Goal: Check status: Check status

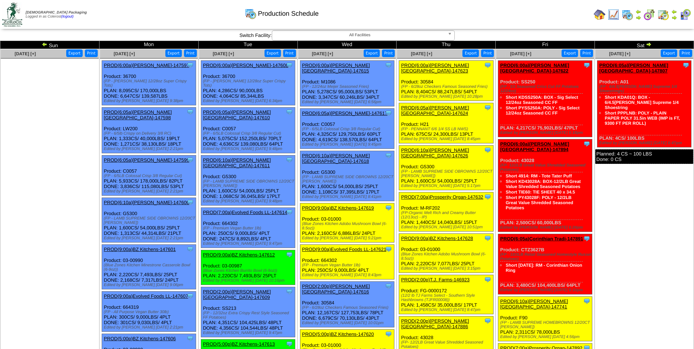
scroll to position [37, 0]
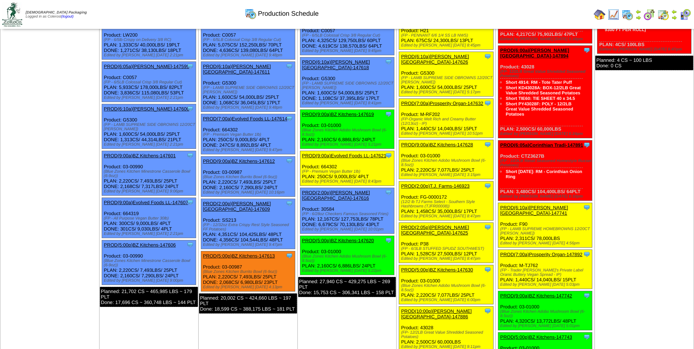
scroll to position [110, 0]
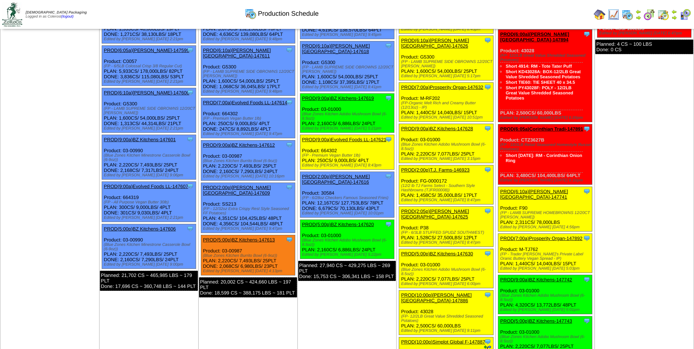
click at [141, 184] on link "PROD(9:00a)Evolved Foods LL-147607" at bounding box center [146, 186] width 85 height 5
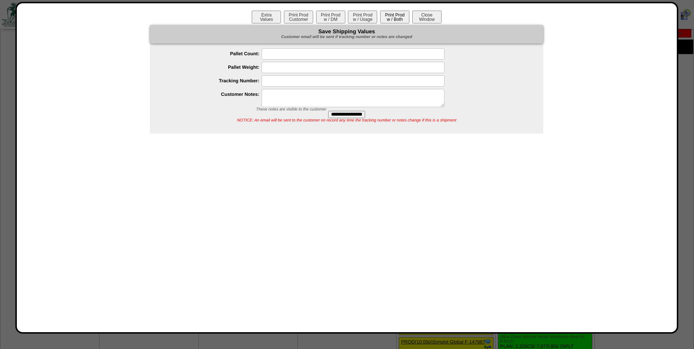
click at [387, 18] on button "Print Prod w / Both" at bounding box center [394, 17] width 29 height 13
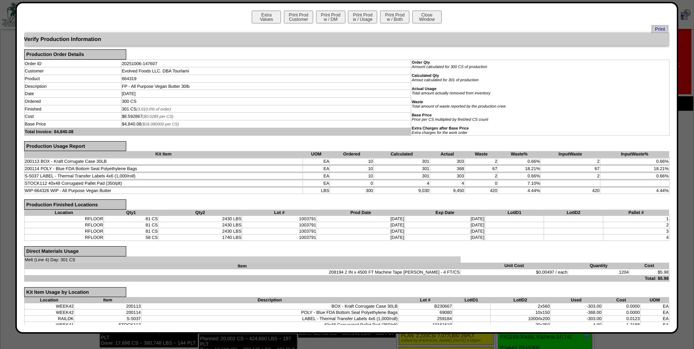
scroll to position [0, 0]
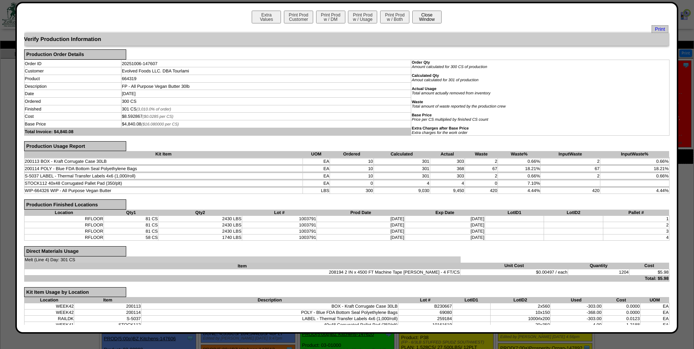
click at [430, 19] on button "Close Window" at bounding box center [427, 17] width 29 height 13
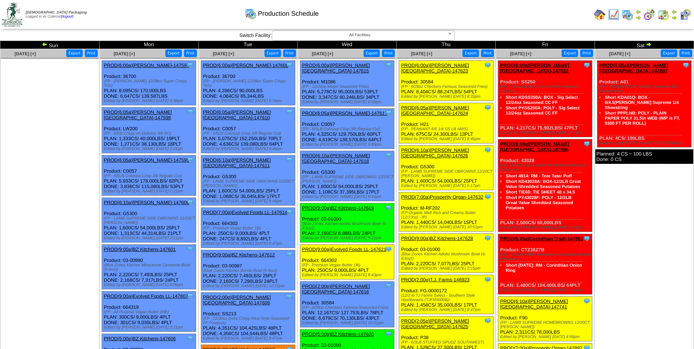
click at [650, 16] on img at bounding box center [650, 15] width 12 height 12
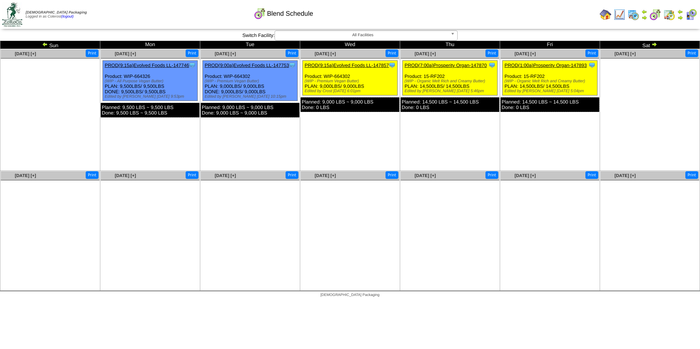
click at [130, 66] on link "PROD(9:15a)Evolved Foods LL-147746" at bounding box center [147, 65] width 85 height 5
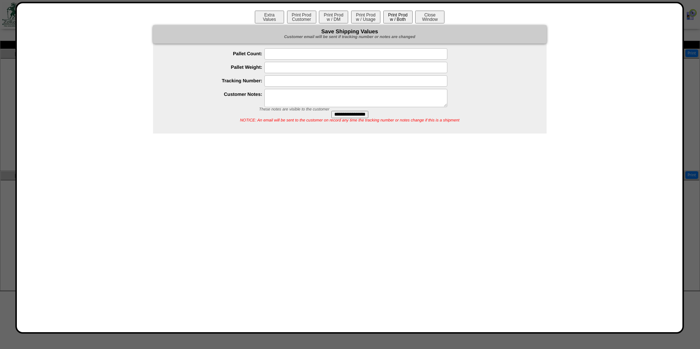
click at [392, 17] on button "Print Prod w / Both" at bounding box center [397, 17] width 29 height 13
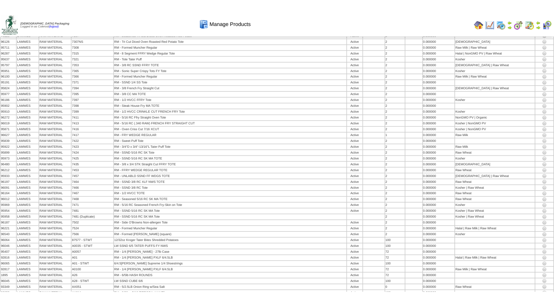
scroll to position [3081, 0]
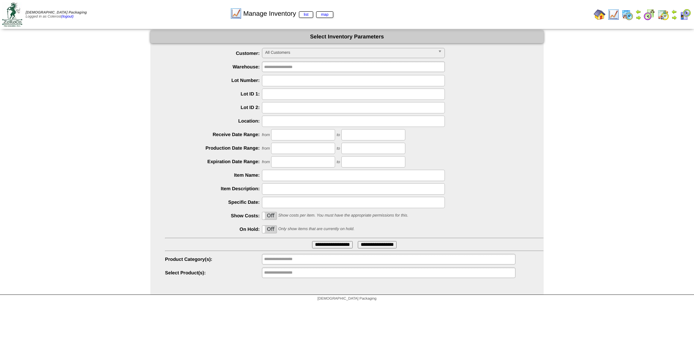
click at [321, 278] on ul "**********" at bounding box center [389, 273] width 254 height 11
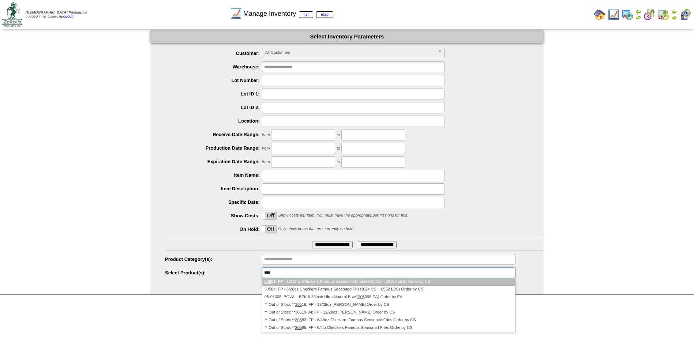
type input "*****"
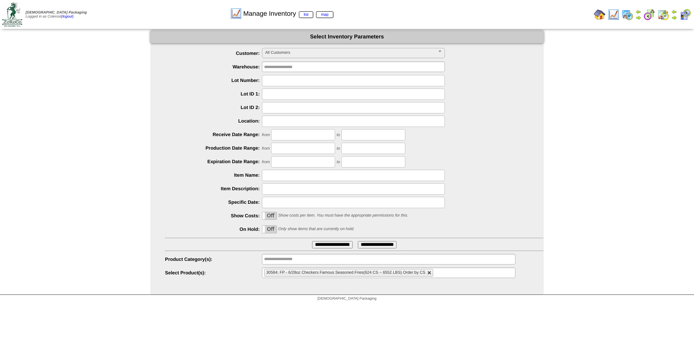
click at [432, 274] on link at bounding box center [430, 273] width 4 height 4
type input "**********"
click at [432, 273] on ul "**********" at bounding box center [389, 273] width 254 height 11
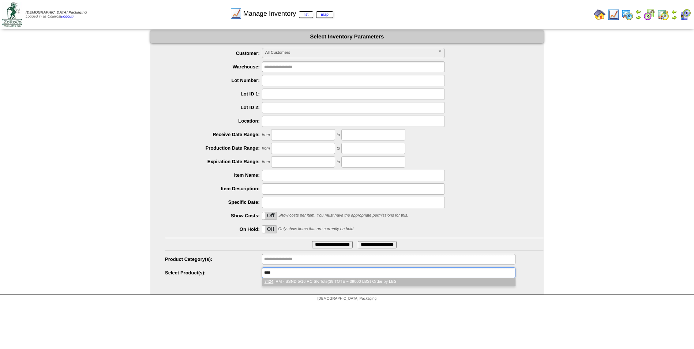
type input "****"
click at [354, 284] on li "7424 : RM - SSND 5/16 RC SK Tote(39 TOTE ~ 39000 LBS) Order by LBS" at bounding box center [388, 282] width 253 height 8
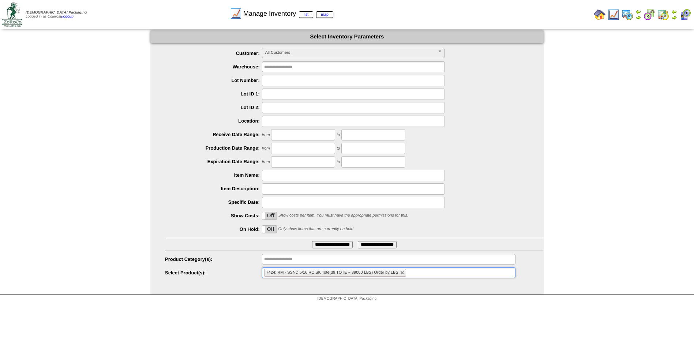
click at [349, 247] on input "**********" at bounding box center [332, 244] width 41 height 7
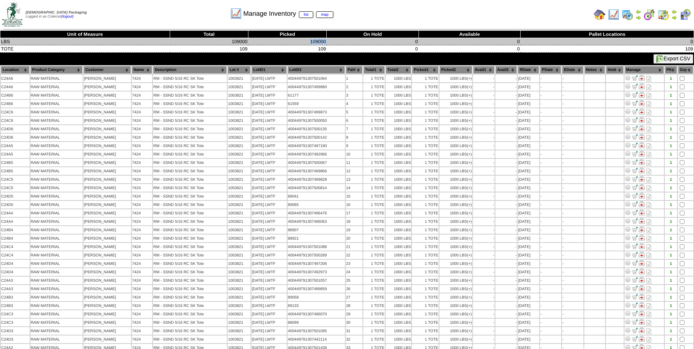
drag, startPoint x: 303, startPoint y: 40, endPoint x: 342, endPoint y: 42, distance: 38.9
click at [342, 42] on tr "LBS 109000 109000 0 0 0" at bounding box center [347, 41] width 694 height 7
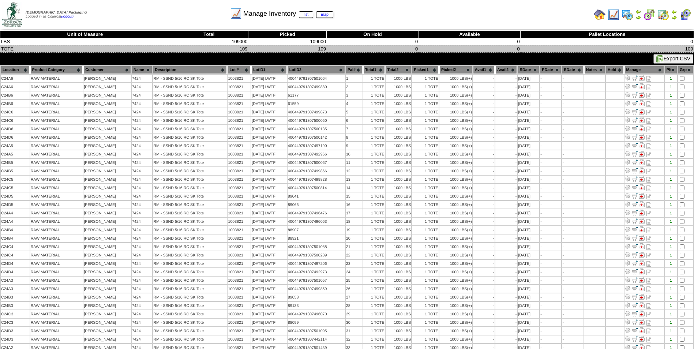
drag, startPoint x: 342, startPoint y: 42, endPoint x: 317, endPoint y: 48, distance: 25.7
click at [317, 48] on td "109" at bounding box center [288, 48] width 78 height 7
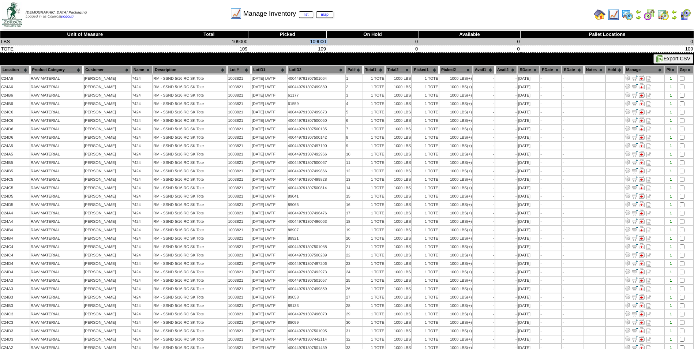
drag, startPoint x: 311, startPoint y: 42, endPoint x: 333, endPoint y: 43, distance: 22.0
click at [333, 43] on tr "LBS 109000 109000 0 0 0" at bounding box center [347, 41] width 694 height 7
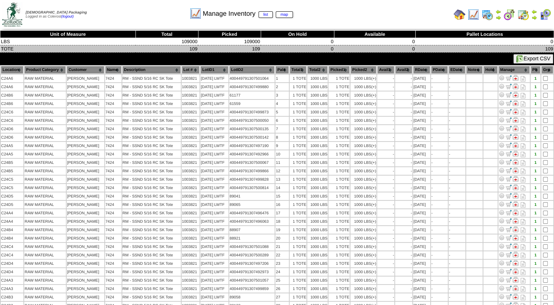
click at [211, 52] on td "109" at bounding box center [229, 48] width 63 height 7
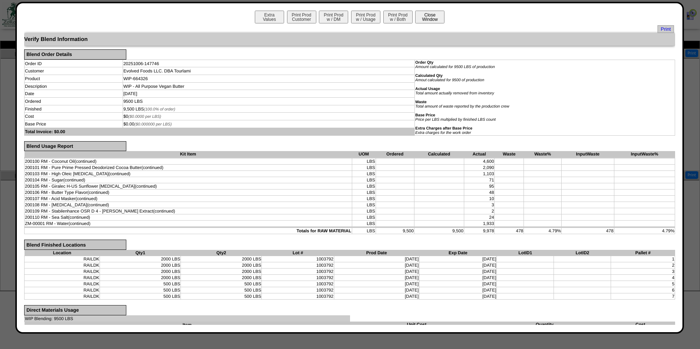
click at [426, 15] on button "Close Window" at bounding box center [429, 17] width 29 height 13
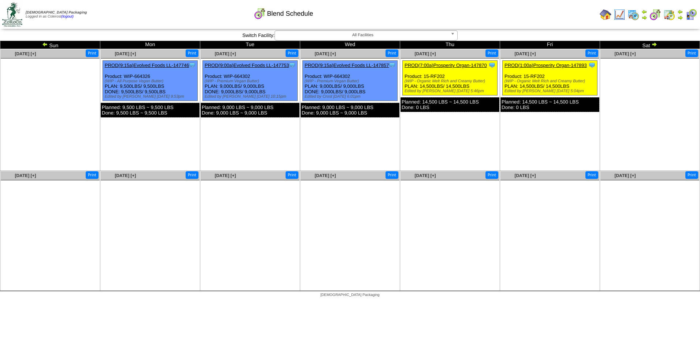
click at [630, 13] on img at bounding box center [633, 15] width 12 height 12
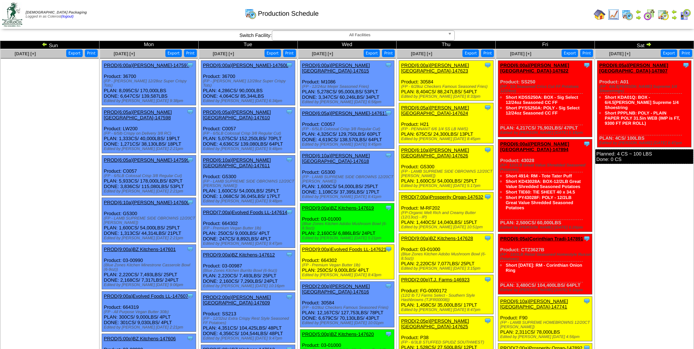
click at [438, 67] on link "PROD(6:00a)[PERSON_NAME][GEOGRAPHIC_DATA]-147623" at bounding box center [435, 68] width 68 height 11
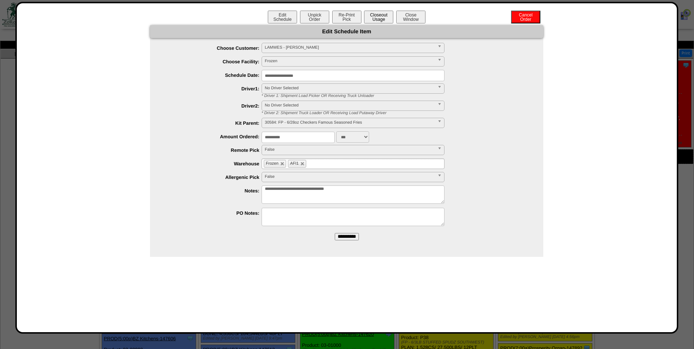
click at [382, 19] on button "Closeout Usage" at bounding box center [378, 17] width 29 height 13
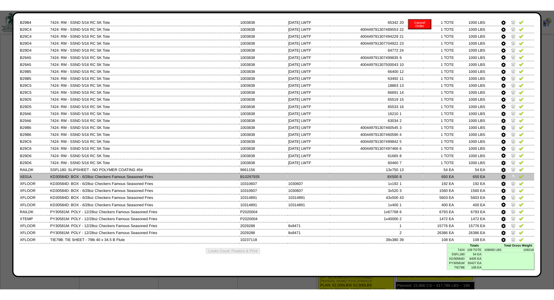
scroll to position [183, 0]
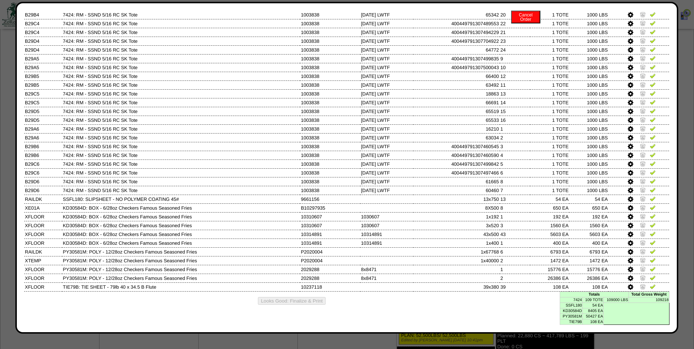
click at [604, 300] on td "109000 LBS" at bounding box center [616, 299] width 25 height 5
drag, startPoint x: 602, startPoint y: 302, endPoint x: 621, endPoint y: 302, distance: 19.0
click at [621, 302] on td "109000 LBS" at bounding box center [616, 299] width 25 height 5
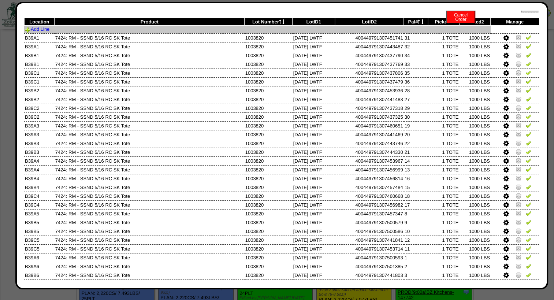
scroll to position [0, 0]
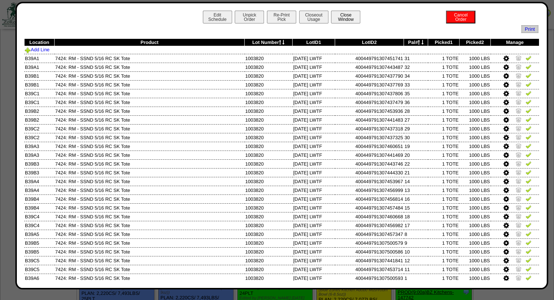
click at [349, 18] on button "Close Window" at bounding box center [345, 17] width 29 height 13
